Goal: Information Seeking & Learning: Learn about a topic

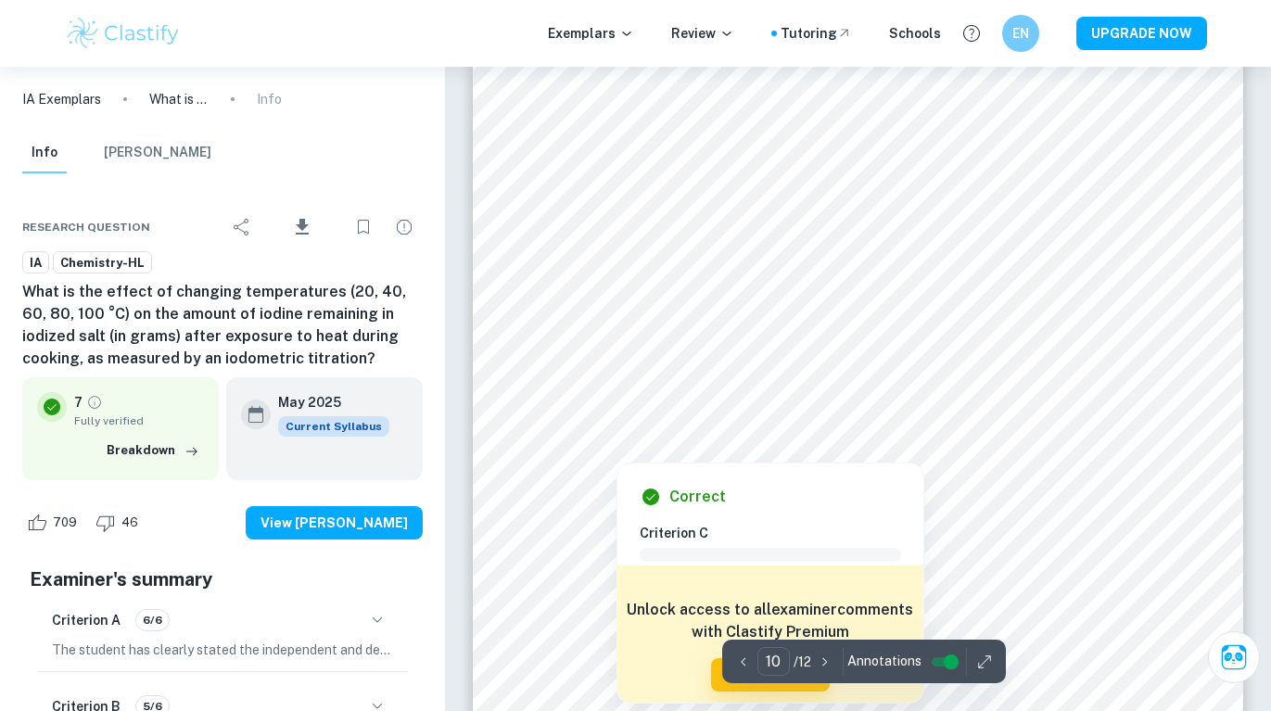
scroll to position [9886, 0]
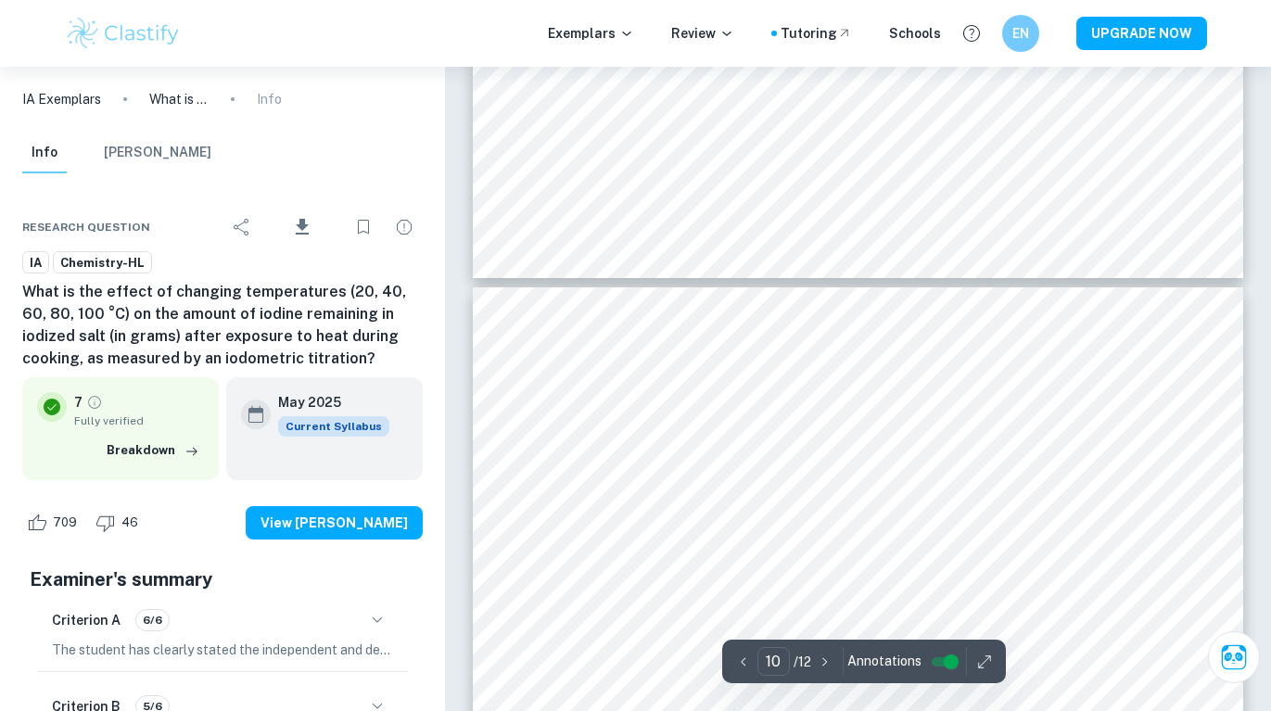
type input "9"
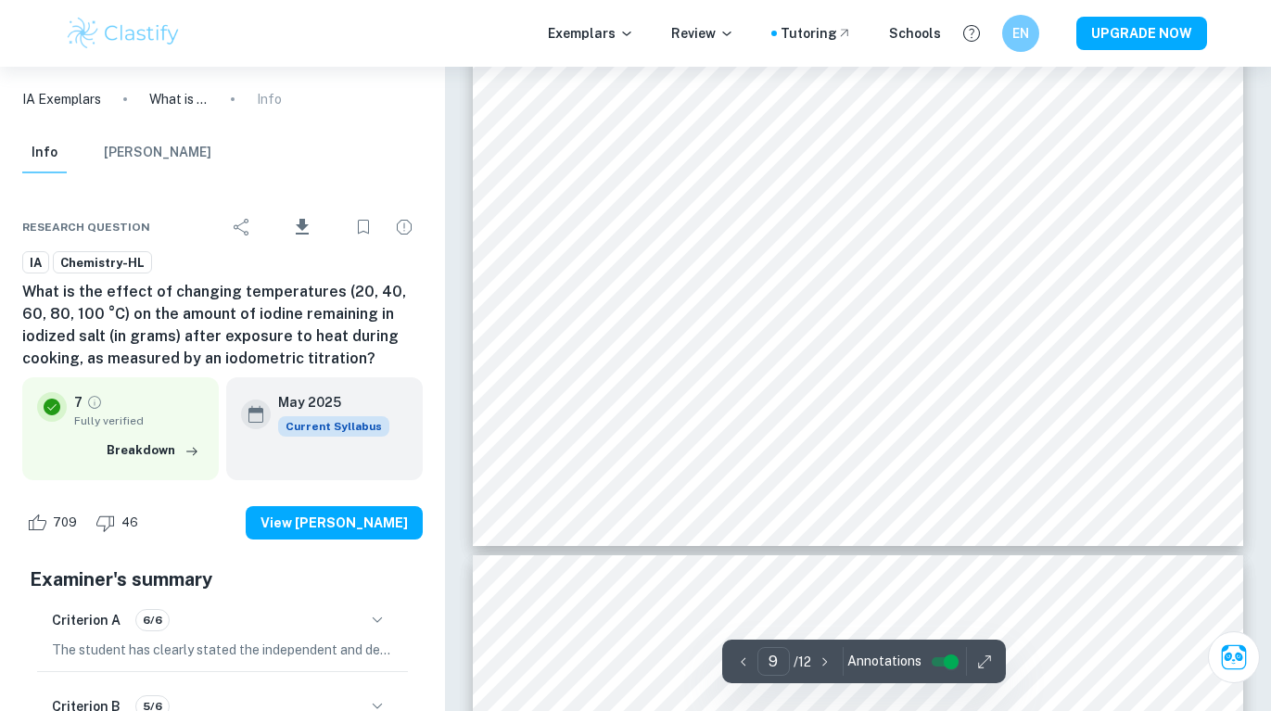
scroll to position [8958, 0]
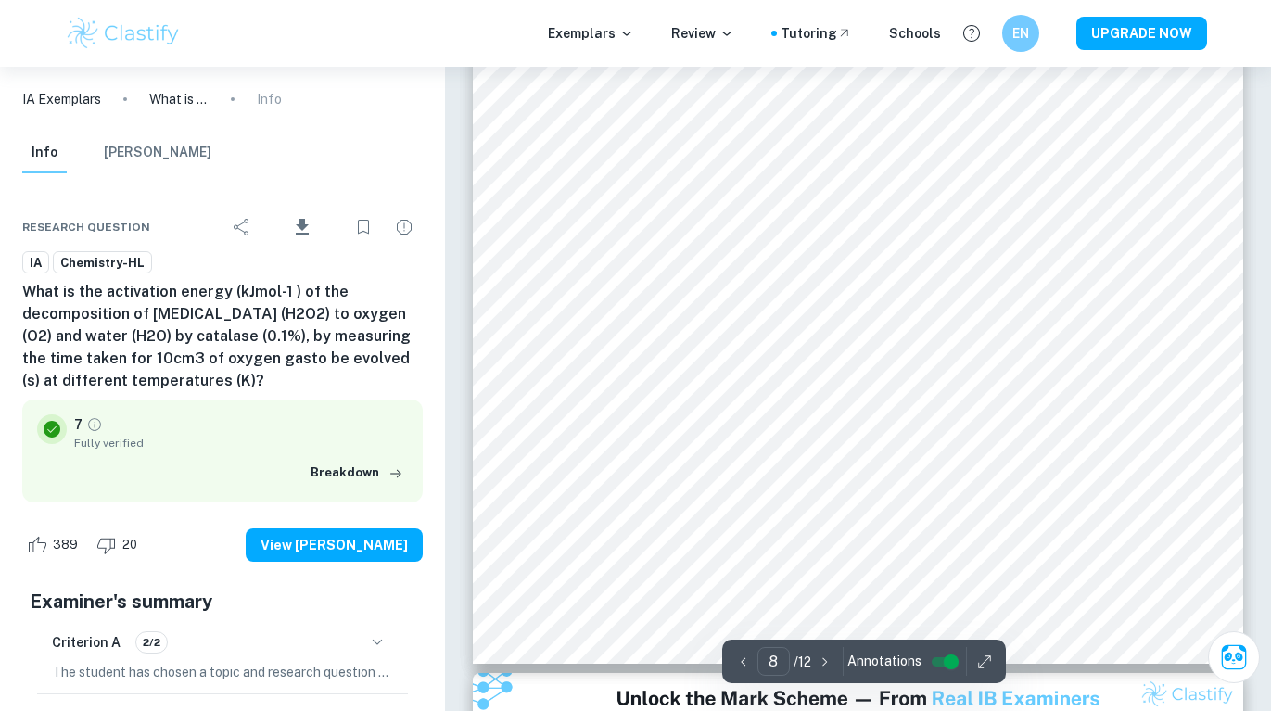
scroll to position [8439, 0]
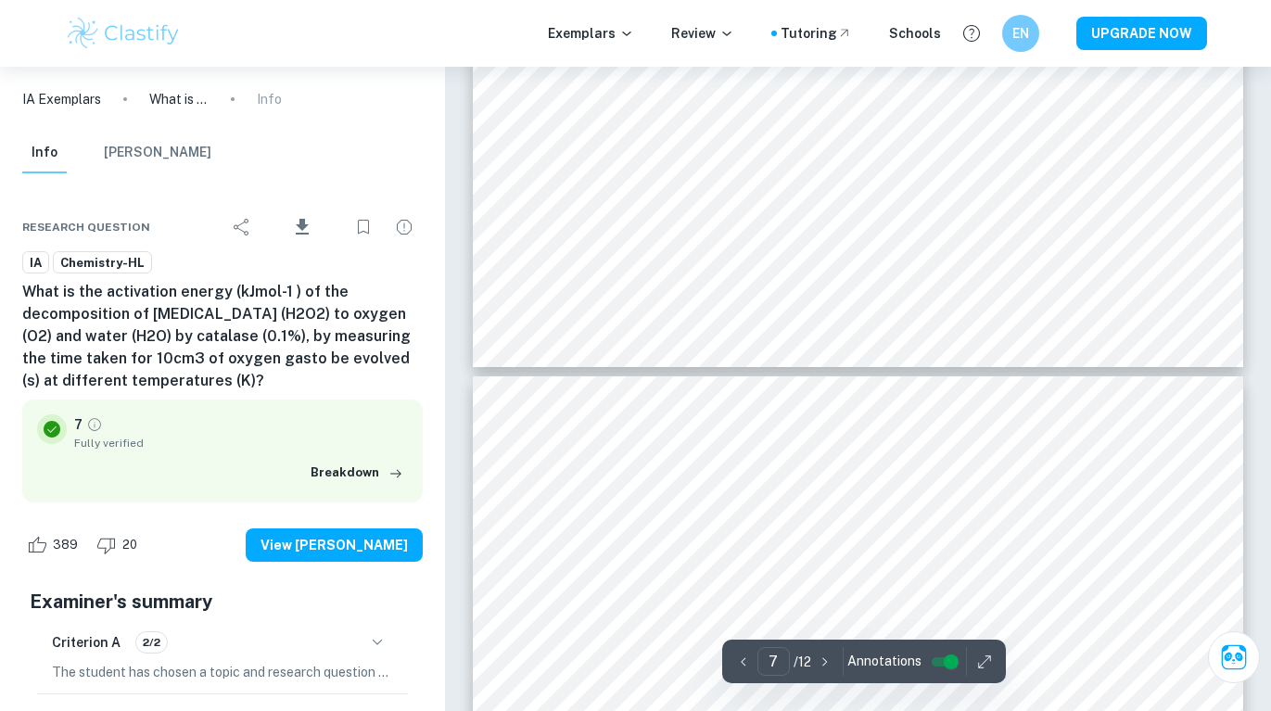
type input "8"
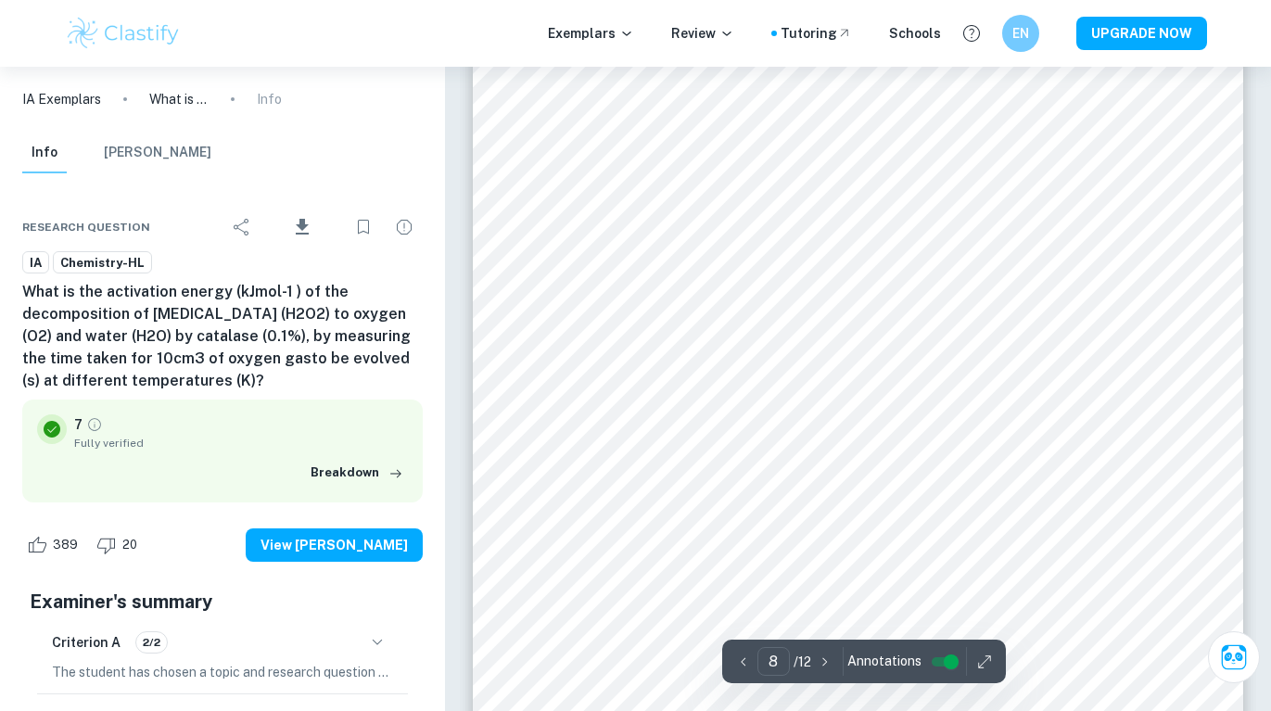
scroll to position [8253, 0]
